Goal: Subscribe to service/newsletter

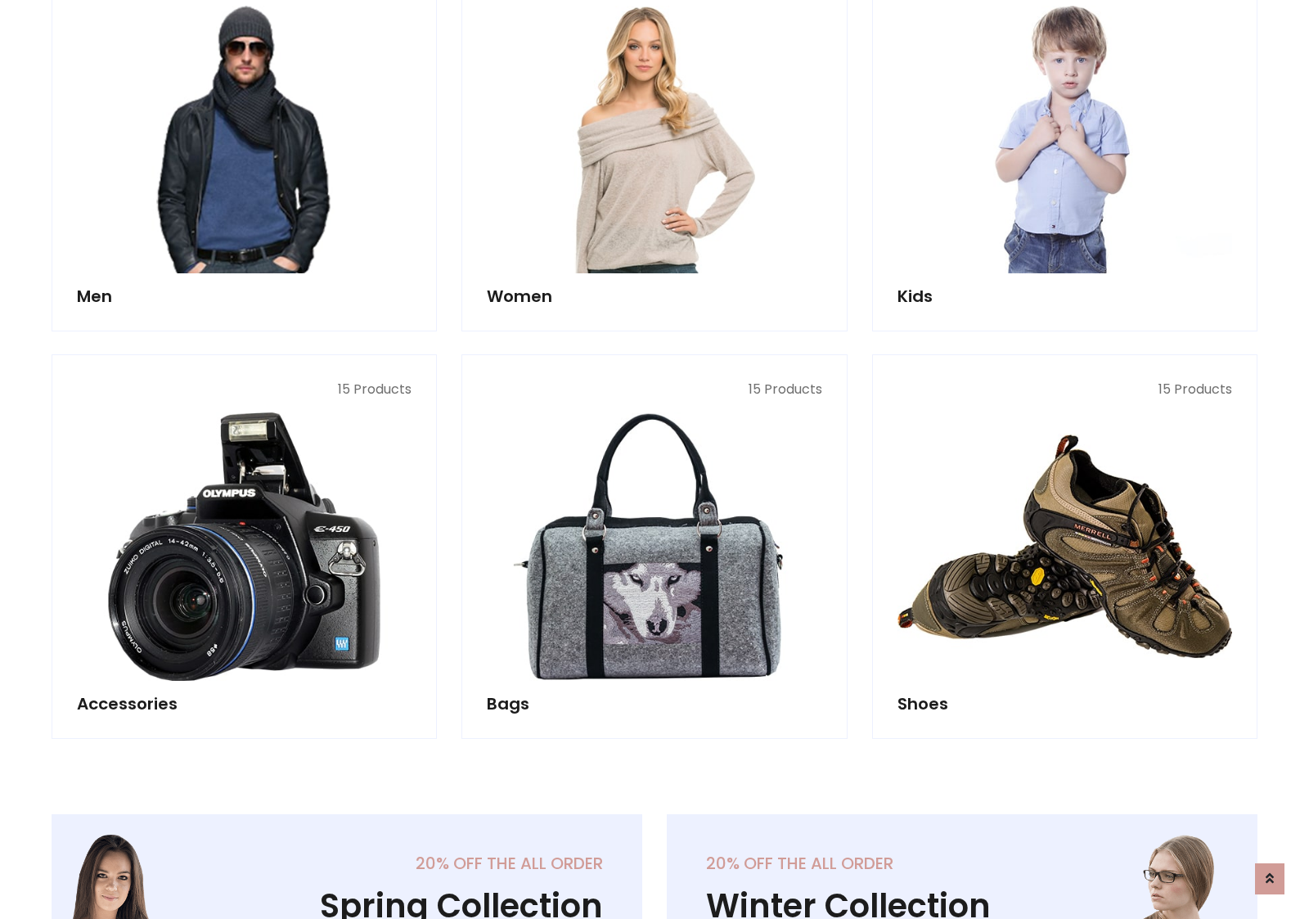
scroll to position [1187, 0]
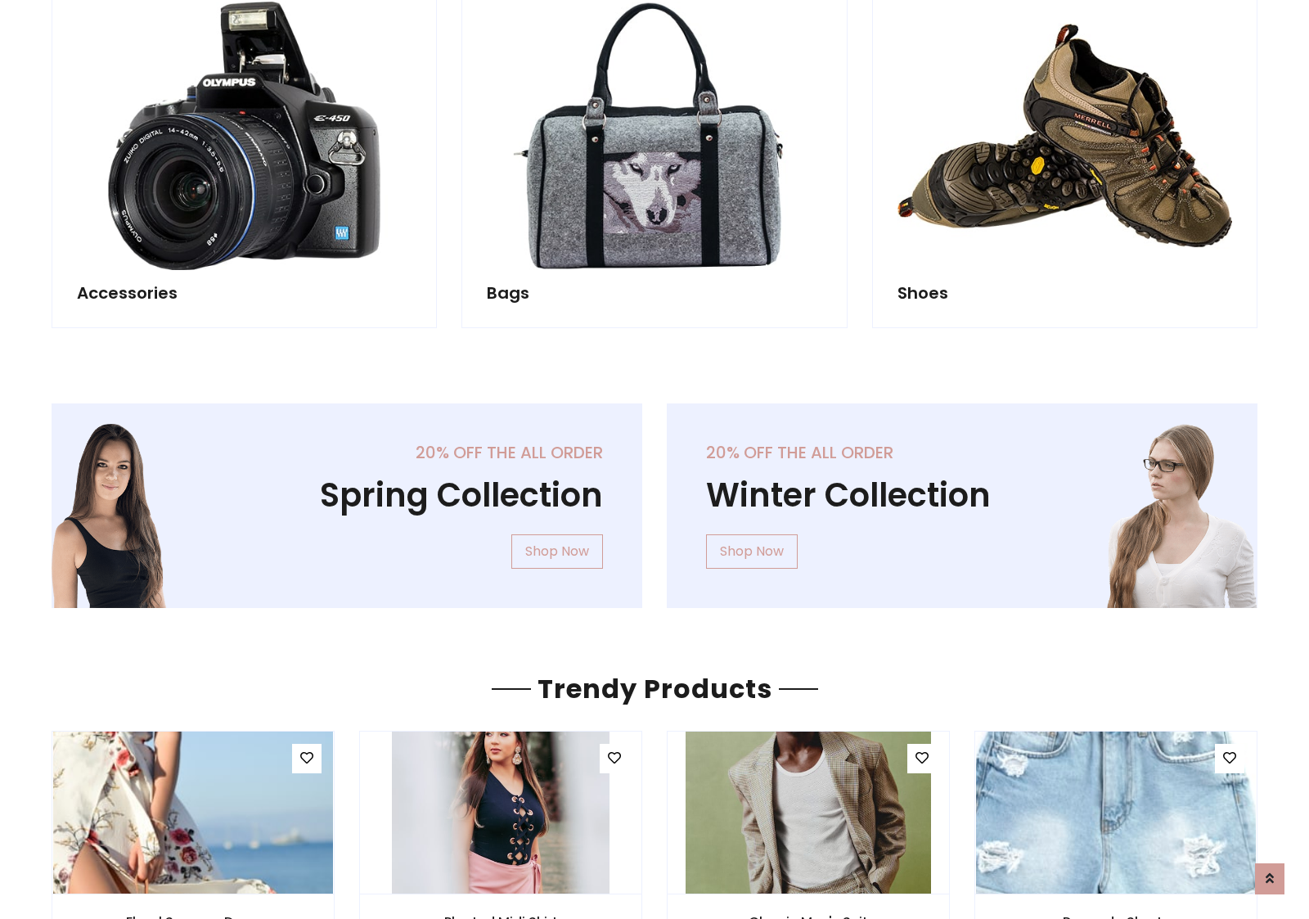
click at [654, 498] on div "20% off the all order Winter Collection Shop Now" at bounding box center [961, 518] width 615 height 231
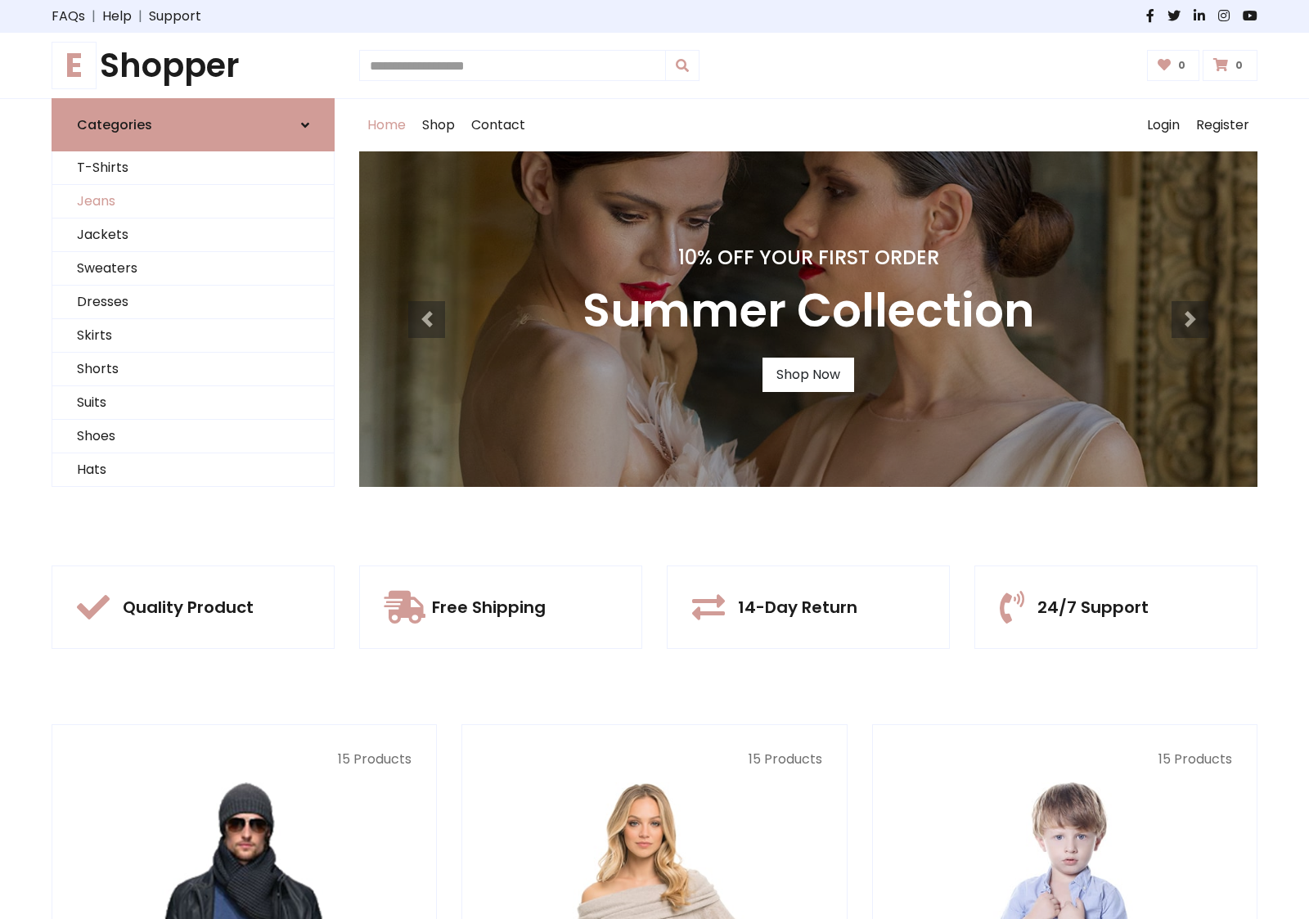
click at [193, 201] on link "Jeans" at bounding box center [192, 202] width 281 height 34
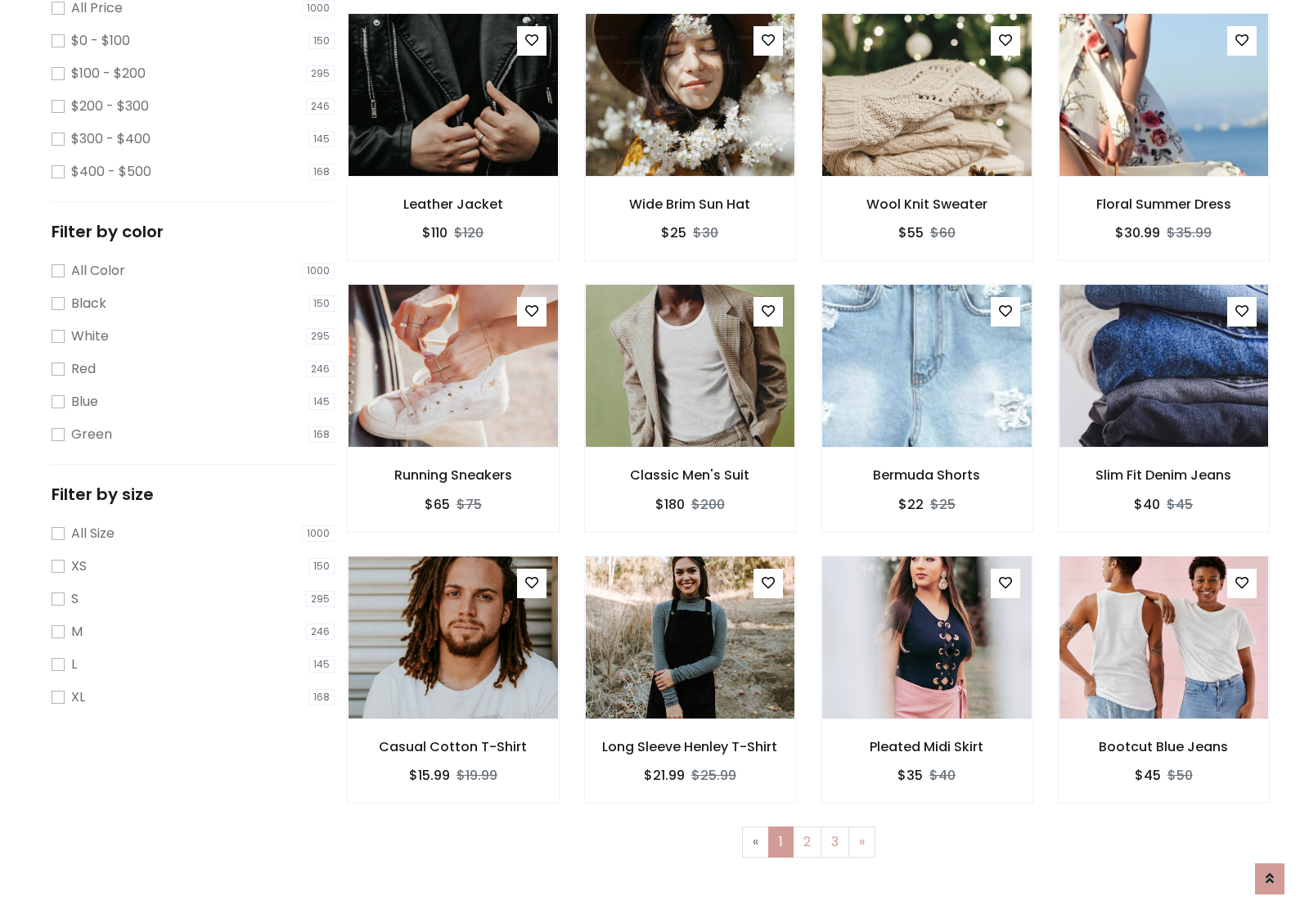
scroll to position [516, 0]
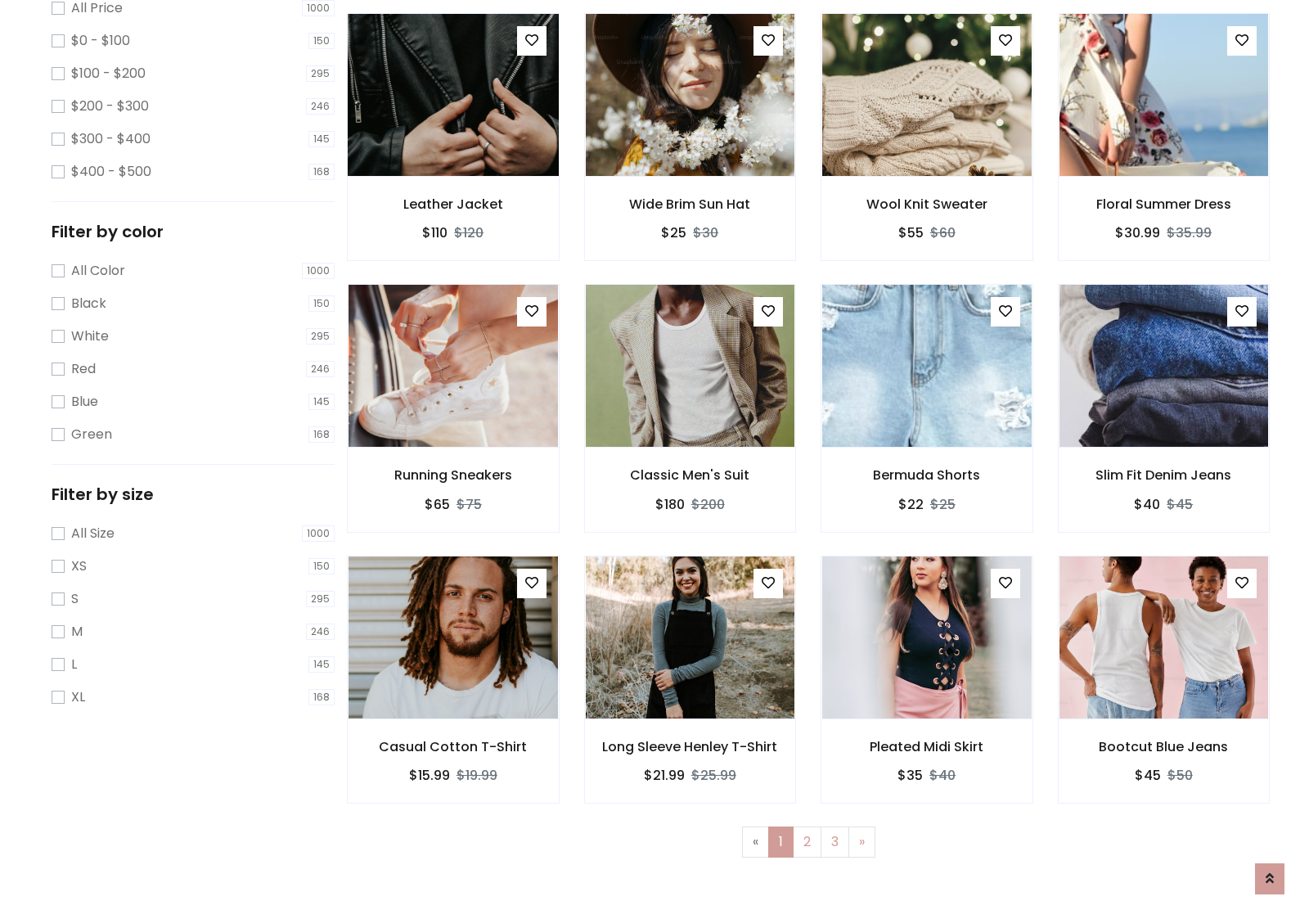
click at [452, 164] on img at bounding box center [452, 95] width 251 height 393
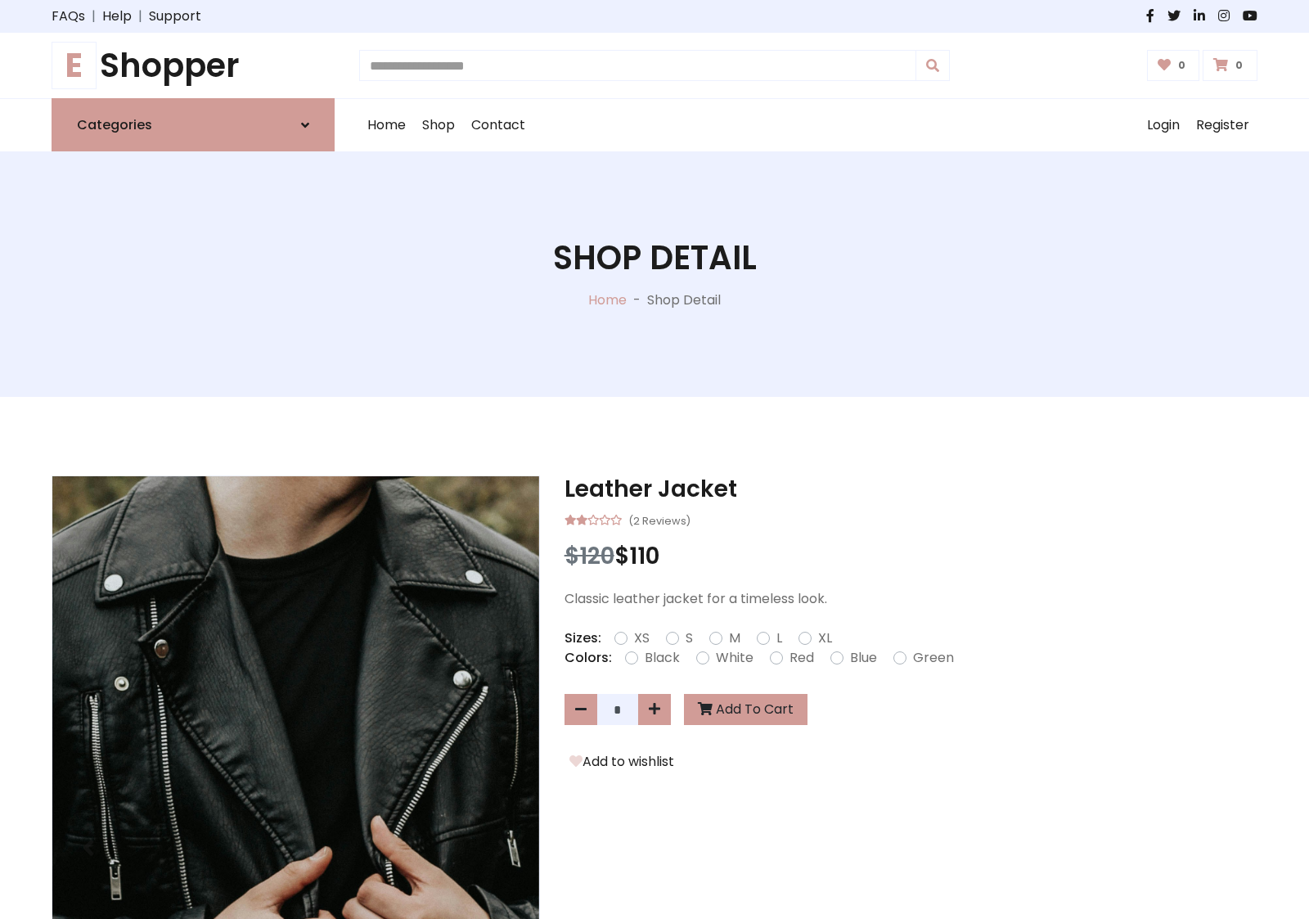
scroll to position [176, 0]
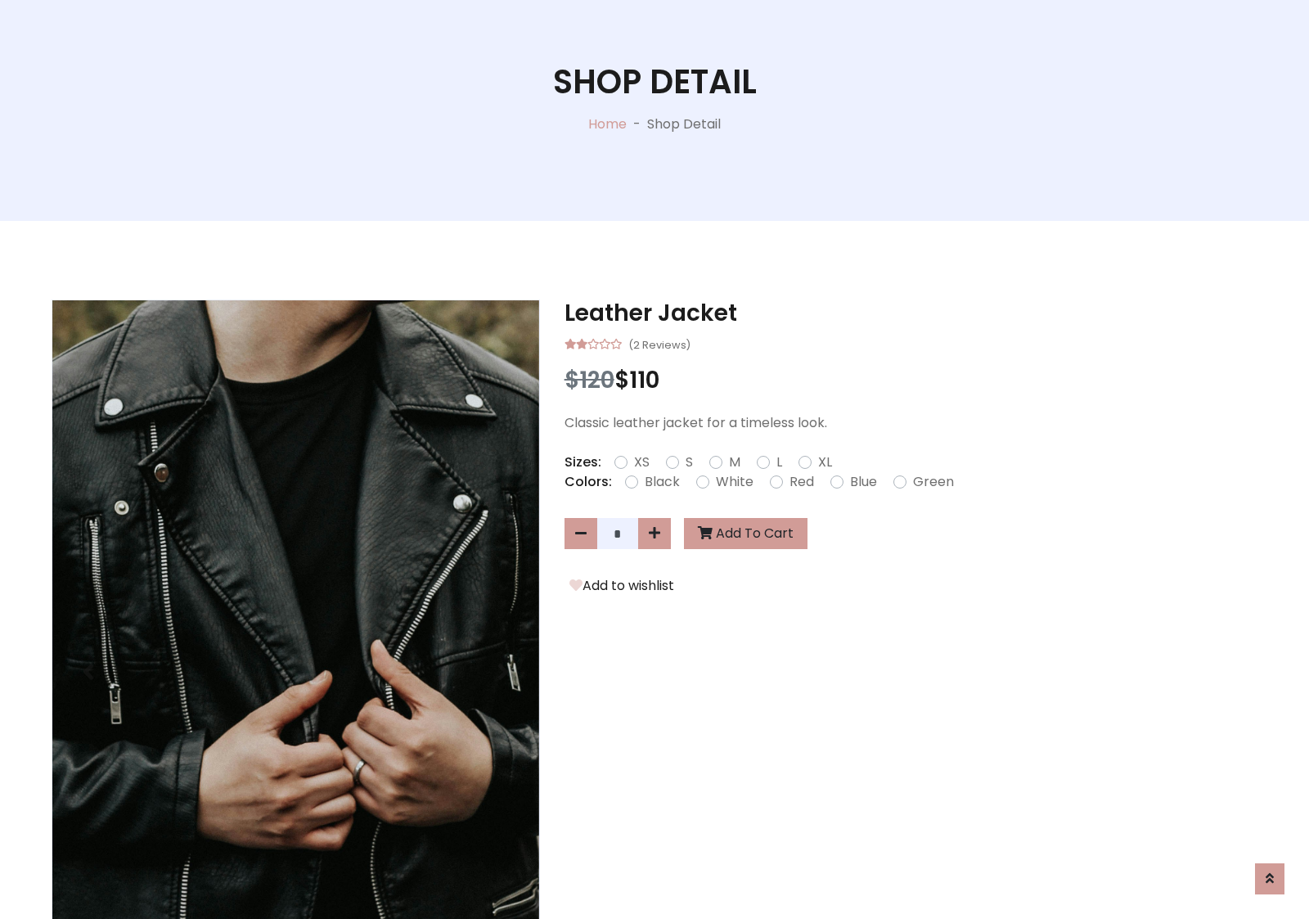
click at [799, 481] on label "Red" at bounding box center [801, 482] width 25 height 20
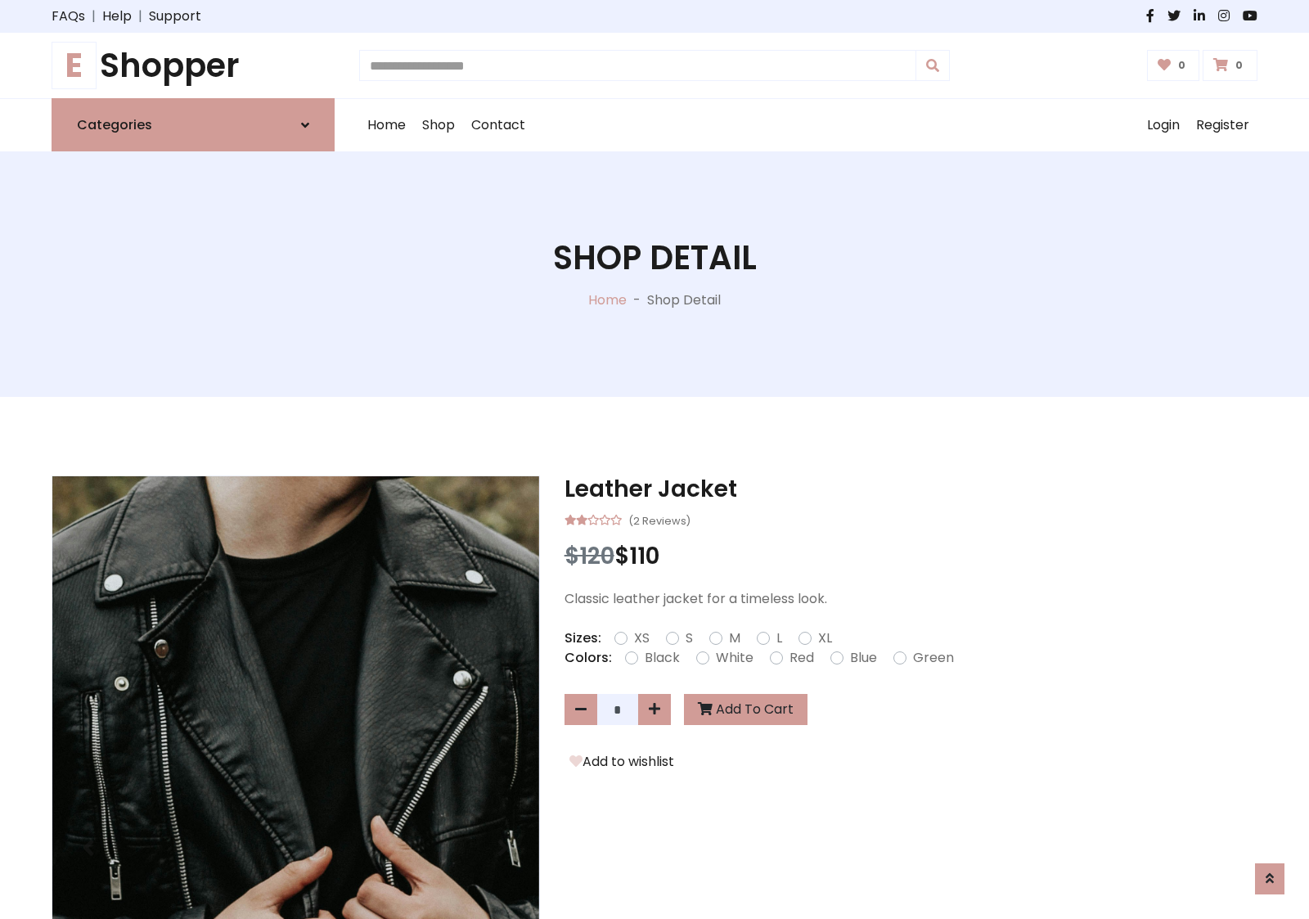
scroll to position [176, 0]
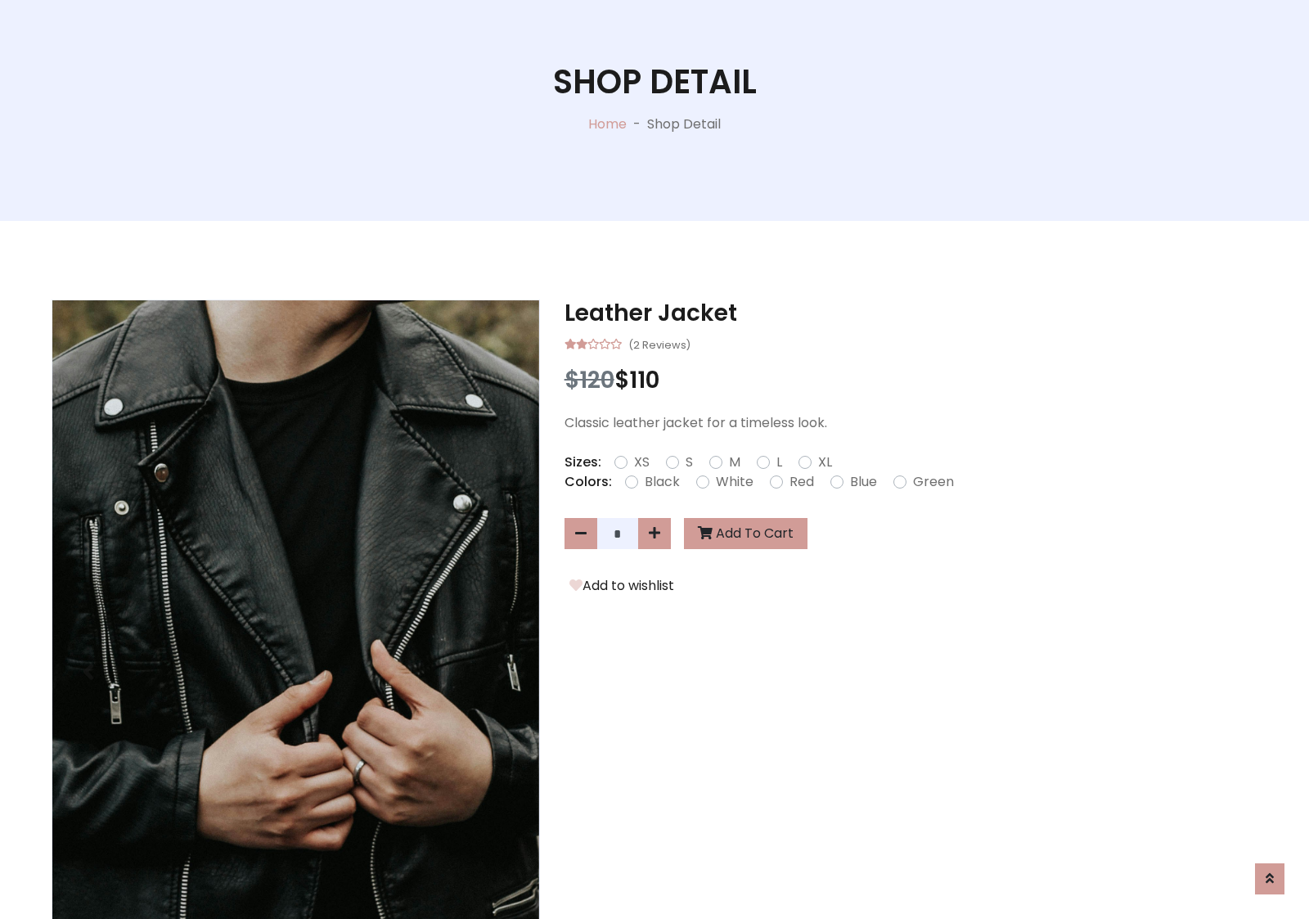
click at [654, 459] on form "XS S M L XL" at bounding box center [729, 462] width 231 height 20
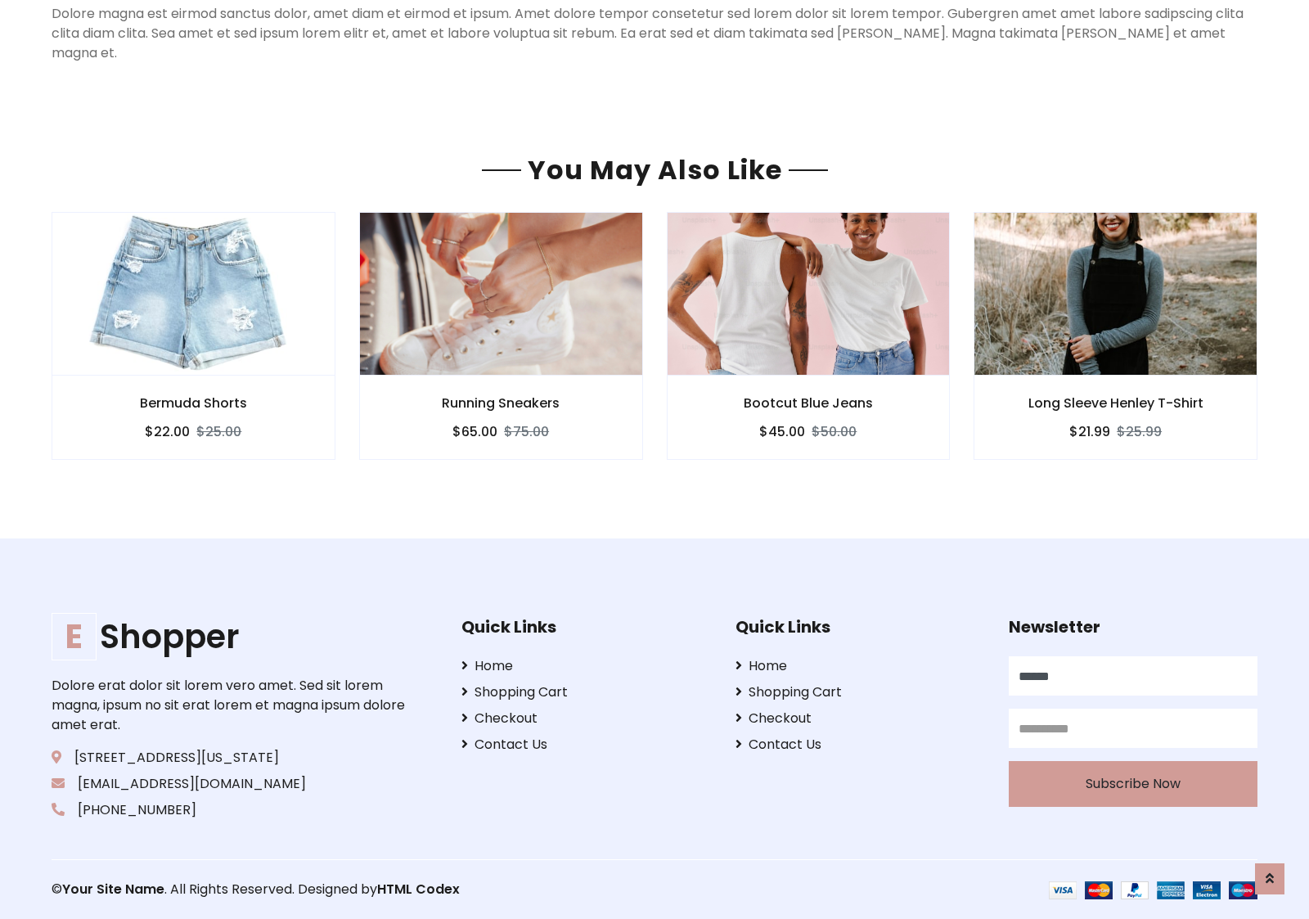
scroll to position [1323, 0]
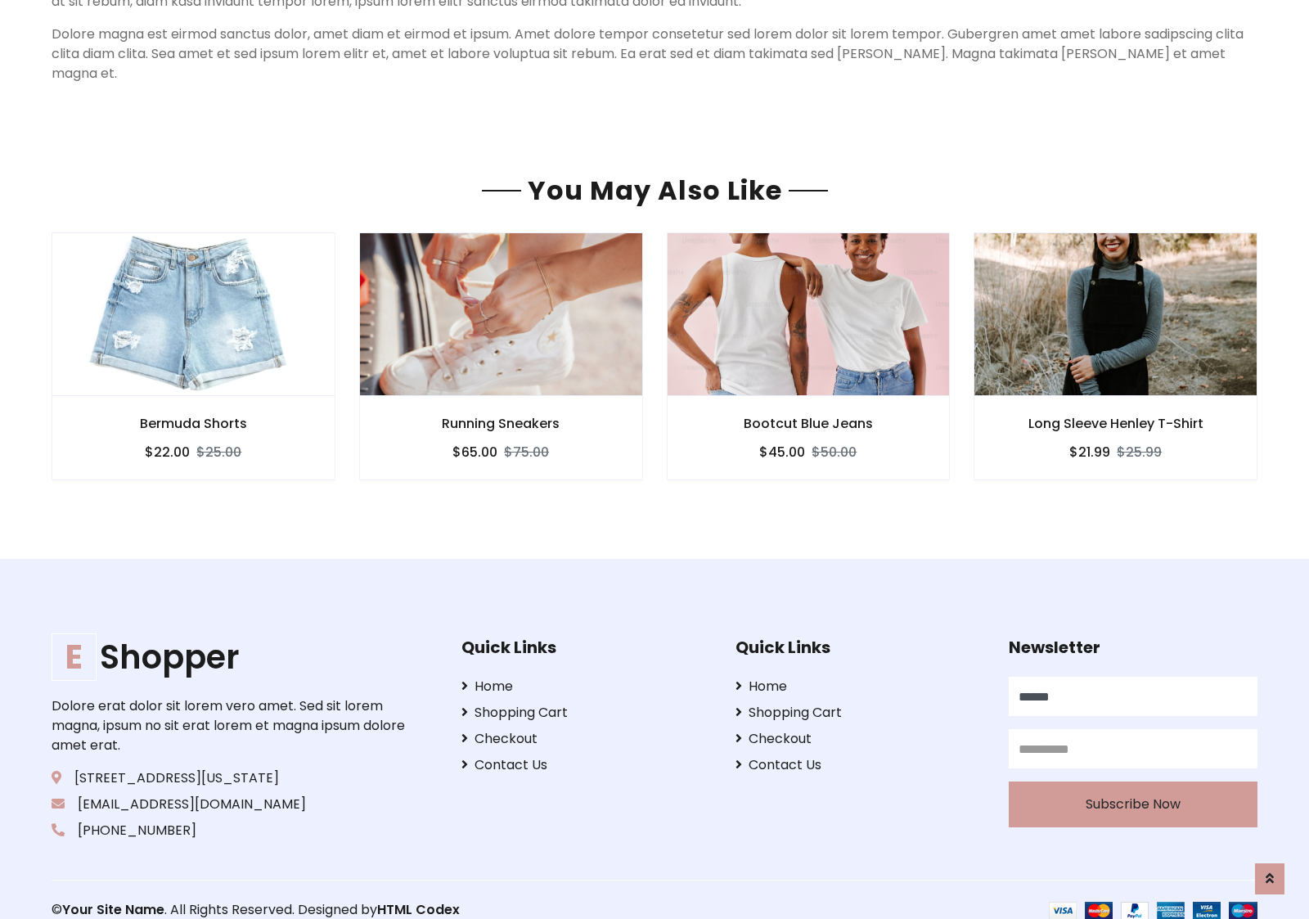
type input "******"
type input "**********"
click at [1132, 784] on button "Subscribe Now" at bounding box center [1133, 804] width 249 height 46
